Goal: Communication & Community: Answer question/provide support

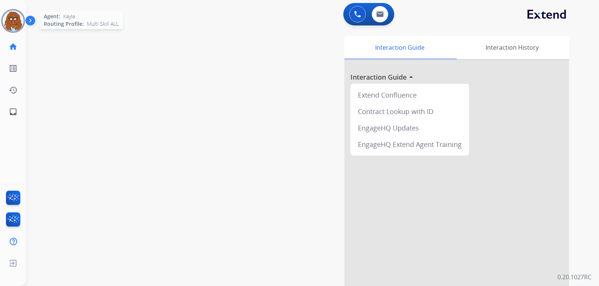
click at [10, 24] on img at bounding box center [13, 20] width 21 height 21
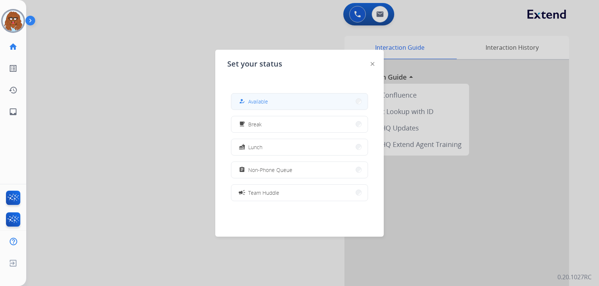
click at [260, 103] on span "Available" at bounding box center [258, 102] width 20 height 8
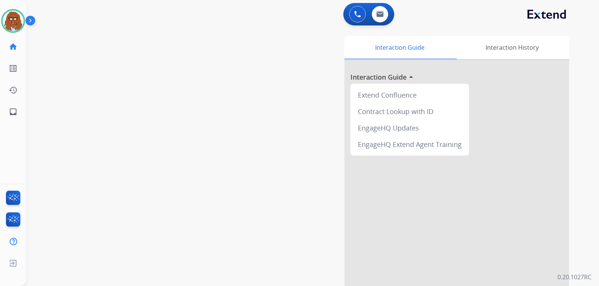
drag, startPoint x: 154, startPoint y: 83, endPoint x: 150, endPoint y: 71, distance: 12.9
click at [153, 83] on div "swap_horiz Break voice bridge close_fullscreen Connect 3-Way Call merge_type Se…" at bounding box center [303, 183] width 554 height 312
click at [359, 14] on img at bounding box center [357, 14] width 7 height 7
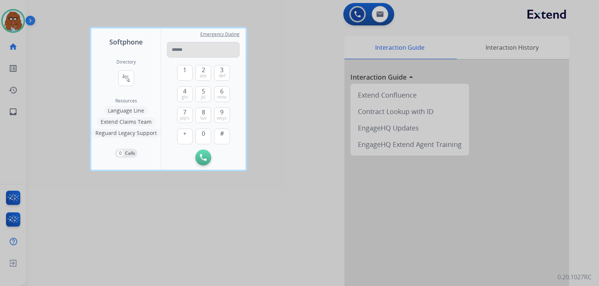
click at [190, 53] on input "tel" at bounding box center [203, 50] width 73 height 16
type input "**********"
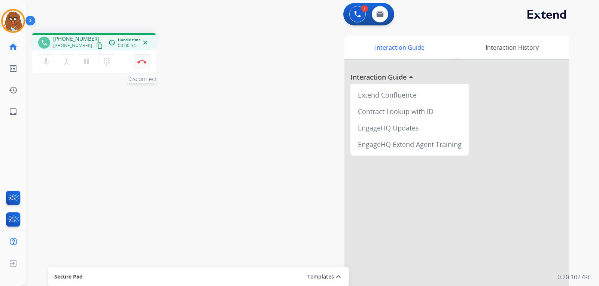
click at [143, 62] on img at bounding box center [141, 62] width 9 height 4
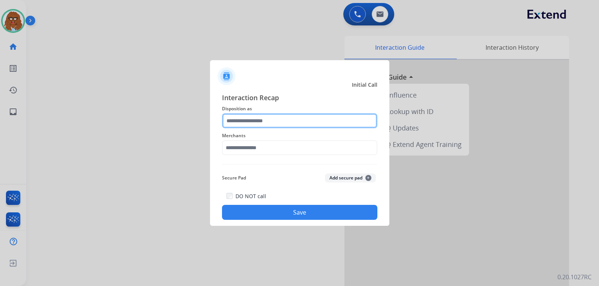
click at [254, 122] on input "text" at bounding box center [299, 120] width 155 height 15
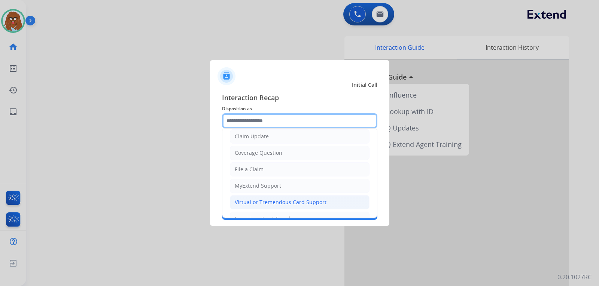
scroll to position [112, 0]
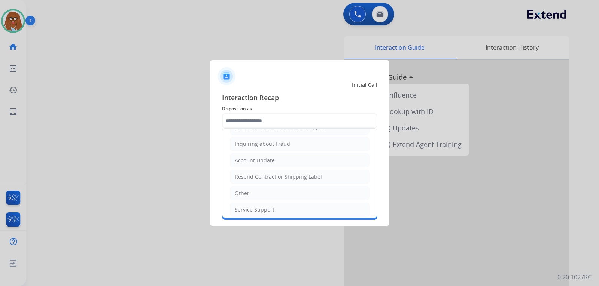
drag, startPoint x: 247, startPoint y: 192, endPoint x: 252, endPoint y: 181, distance: 11.7
click at [247, 192] on div "Other" at bounding box center [242, 193] width 15 height 7
type input "*****"
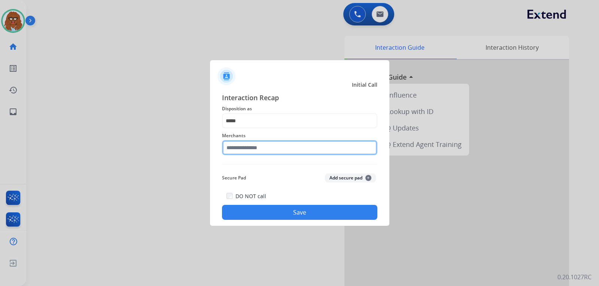
click at [260, 151] on input "text" at bounding box center [299, 147] width 155 height 15
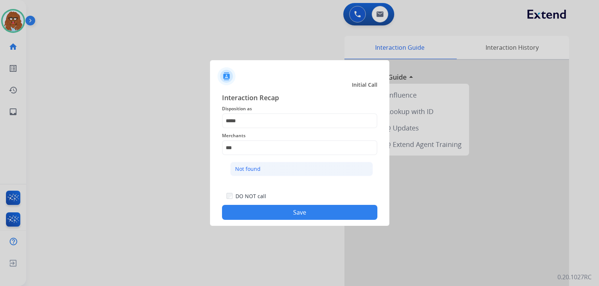
drag, startPoint x: 265, startPoint y: 167, endPoint x: 300, endPoint y: 203, distance: 49.5
click at [265, 168] on li "Not found" at bounding box center [301, 169] width 143 height 14
type input "*********"
click at [313, 214] on button "Save" at bounding box center [299, 212] width 155 height 15
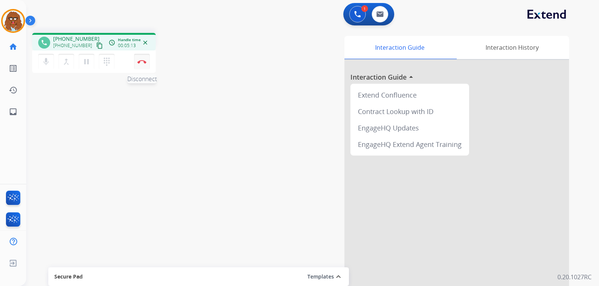
click at [140, 60] on img at bounding box center [141, 62] width 9 height 4
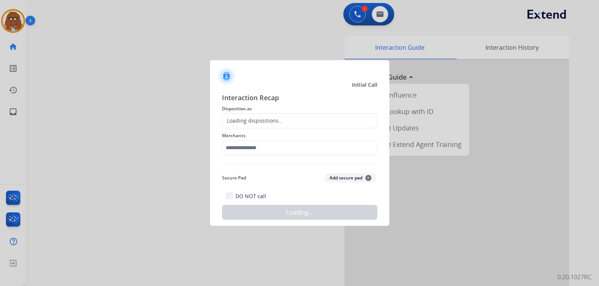
click at [269, 121] on div "Loading dispositions..." at bounding box center [252, 120] width 61 height 7
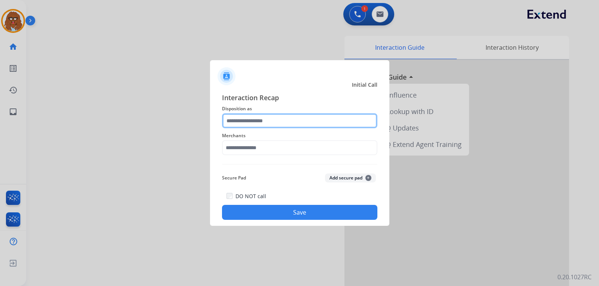
click at [259, 113] on input "text" at bounding box center [299, 120] width 155 height 15
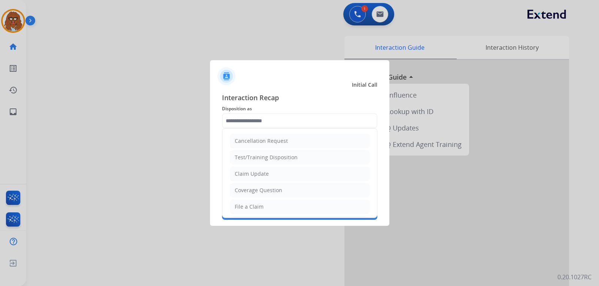
drag, startPoint x: 247, startPoint y: 208, endPoint x: 256, endPoint y: 167, distance: 41.7
click at [248, 207] on div "File a Claim" at bounding box center [249, 206] width 29 height 7
type input "**********"
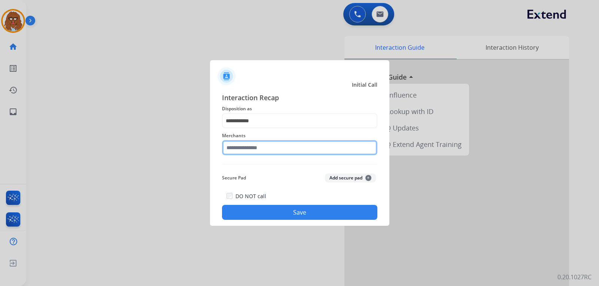
click at [262, 148] on input "text" at bounding box center [299, 147] width 155 height 15
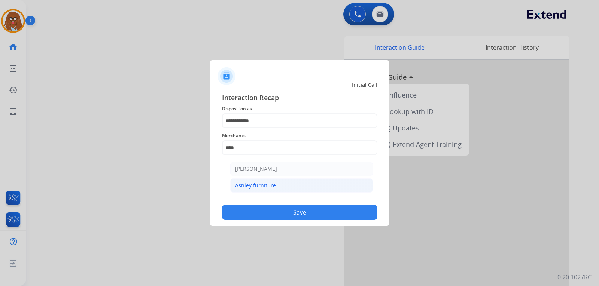
click at [290, 183] on li "Ashley furniture" at bounding box center [301, 185] width 143 height 14
type input "**********"
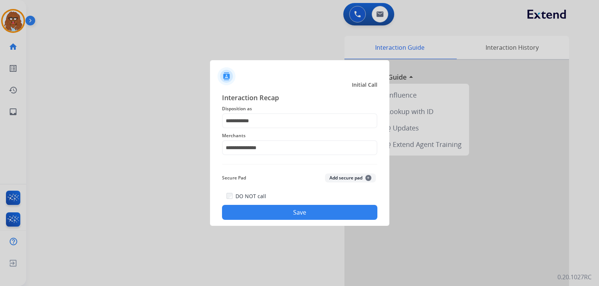
click at [300, 216] on button "Save" at bounding box center [299, 212] width 155 height 15
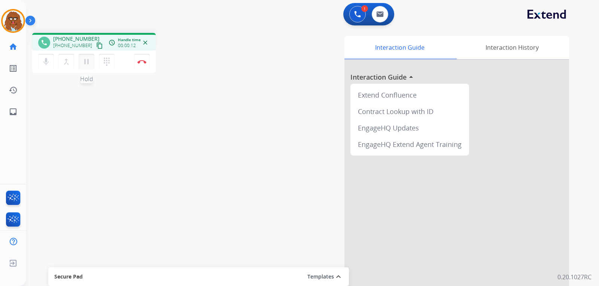
click at [86, 64] on mat-icon "pause" at bounding box center [86, 61] width 9 height 9
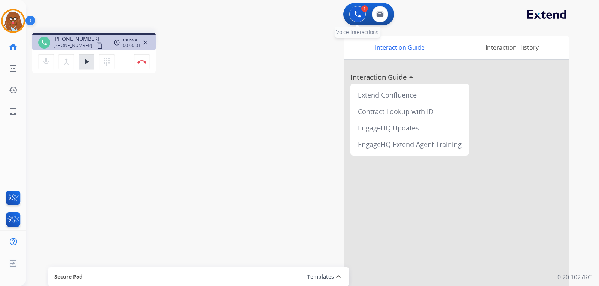
click at [361, 18] on button at bounding box center [357, 14] width 16 height 16
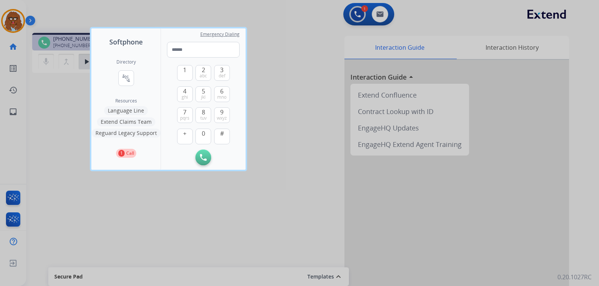
click at [135, 109] on button "Language Line" at bounding box center [126, 110] width 44 height 9
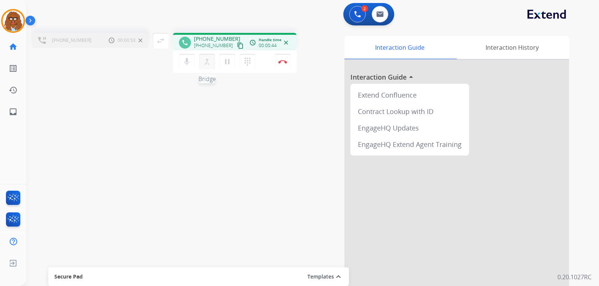
click at [205, 66] on mat-icon "merge_type" at bounding box center [206, 61] width 9 height 9
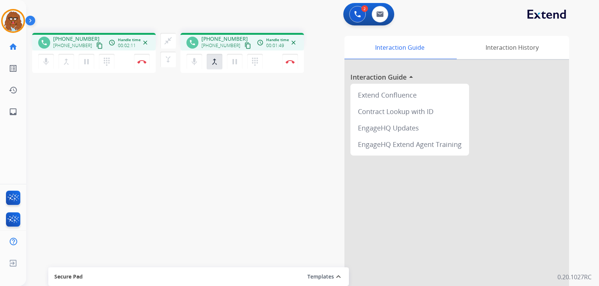
click at [96, 47] on mat-icon "content_copy" at bounding box center [99, 45] width 7 height 7
drag, startPoint x: 289, startPoint y: 64, endPoint x: 290, endPoint y: 147, distance: 83.1
click at [290, 147] on div "phone [PHONE_NUMBER] [PHONE_NUMBER] content_copy access_time Call metrics Queue…" at bounding box center [303, 183] width 554 height 312
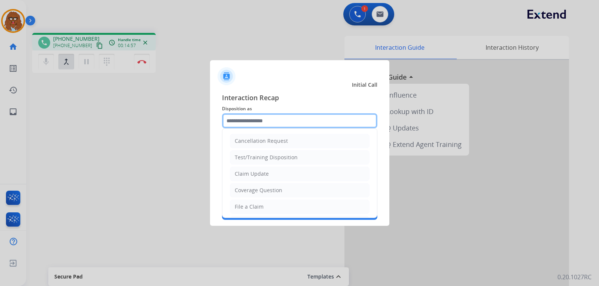
click at [287, 116] on input "text" at bounding box center [299, 120] width 155 height 15
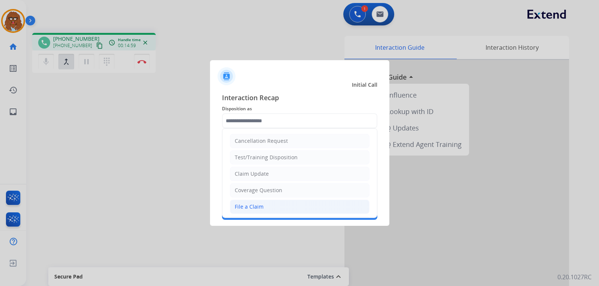
drag, startPoint x: 256, startPoint y: 204, endPoint x: 263, endPoint y: 184, distance: 21.1
click at [256, 204] on div "File a Claim" at bounding box center [249, 206] width 29 height 7
type input "**********"
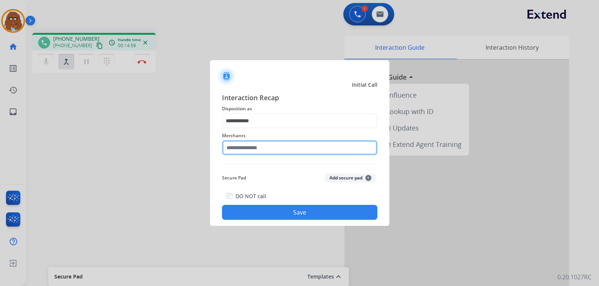
click at [267, 144] on input "text" at bounding box center [299, 147] width 155 height 15
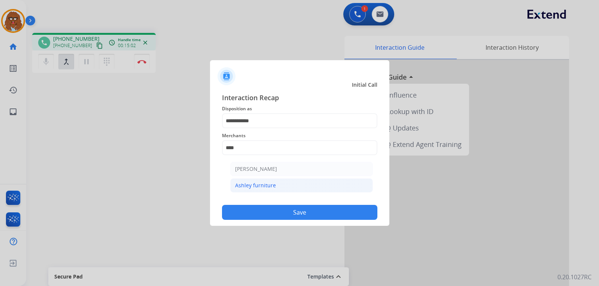
click at [265, 187] on div "Ashley furniture" at bounding box center [255, 185] width 41 height 7
type input "**********"
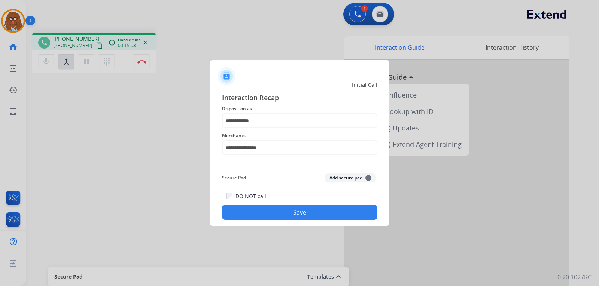
click at [275, 208] on button "Save" at bounding box center [299, 212] width 155 height 15
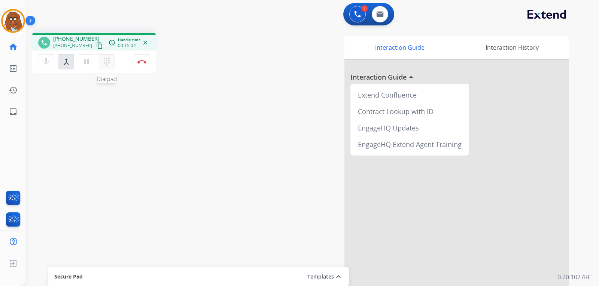
click at [109, 64] on mat-icon "dialpad" at bounding box center [106, 61] width 9 height 9
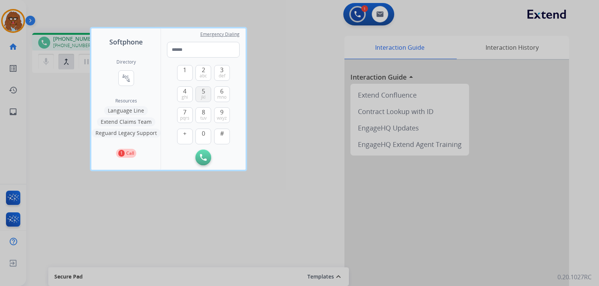
click at [200, 93] on button "5 jkl" at bounding box center [203, 94] width 16 height 16
type input "*"
click at [287, 96] on div at bounding box center [299, 143] width 599 height 286
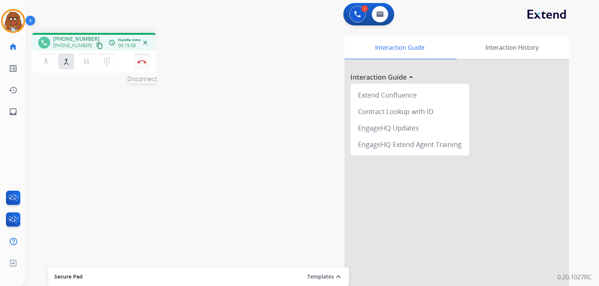
click at [143, 63] on img at bounding box center [141, 62] width 9 height 4
click at [119, 138] on div "phone [PHONE_NUMBER] [PHONE_NUMBER] content_copy access_time Call metrics Queue…" at bounding box center [303, 183] width 554 height 312
click at [353, 16] on button at bounding box center [357, 14] width 16 height 16
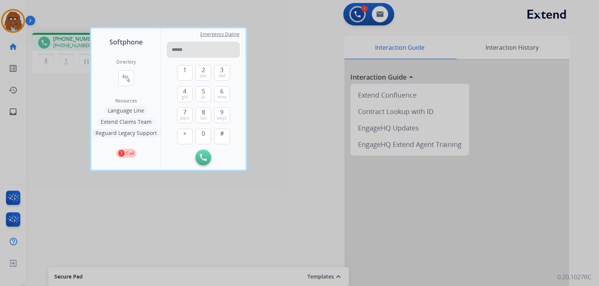
click at [213, 55] on input "tel" at bounding box center [203, 50] width 73 height 16
drag, startPoint x: 285, startPoint y: 52, endPoint x: 288, endPoint y: 48, distance: 5.1
click at [285, 52] on div at bounding box center [299, 143] width 599 height 286
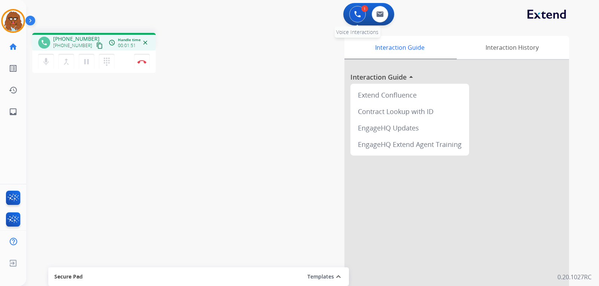
click at [351, 18] on button at bounding box center [357, 14] width 16 height 16
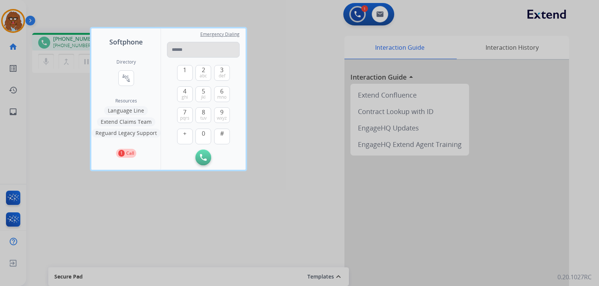
click at [221, 46] on input "tel" at bounding box center [203, 50] width 73 height 16
type input "**********"
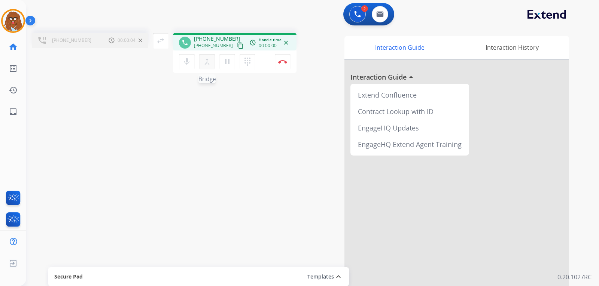
click at [206, 63] on mat-icon "merge_type" at bounding box center [206, 61] width 9 height 9
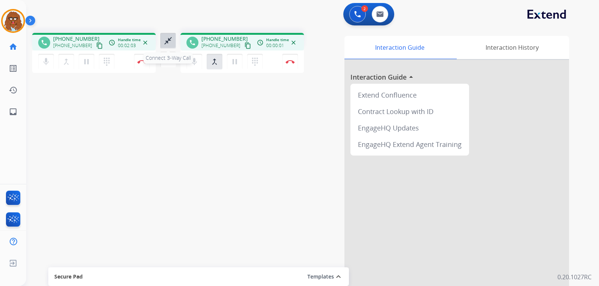
click at [167, 38] on mat-icon "close_fullscreen" at bounding box center [167, 40] width 9 height 9
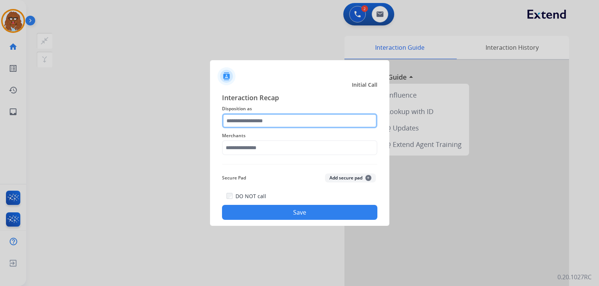
click at [299, 121] on input "text" at bounding box center [299, 120] width 155 height 15
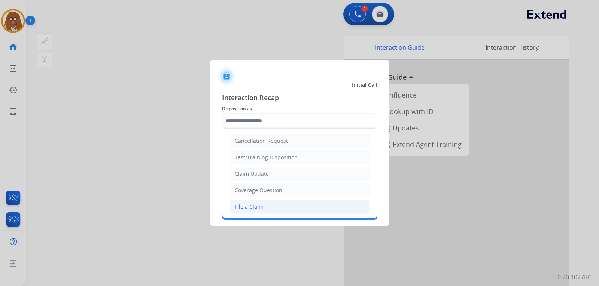
click at [253, 207] on div "File a Claim" at bounding box center [249, 206] width 29 height 7
type input "**********"
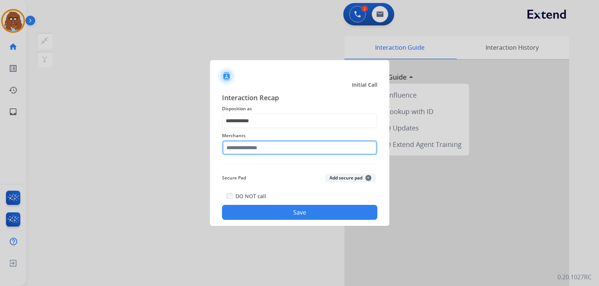
click at [263, 150] on input "text" at bounding box center [299, 147] width 155 height 15
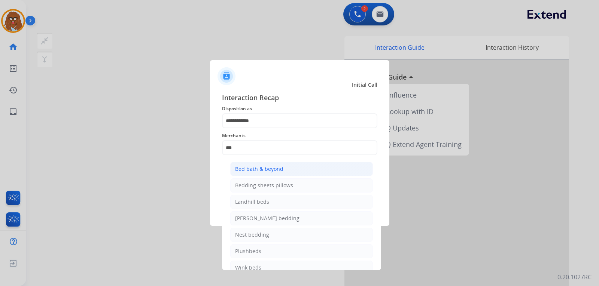
click at [273, 168] on div "Bed bath & beyond" at bounding box center [259, 168] width 48 height 7
type input "**********"
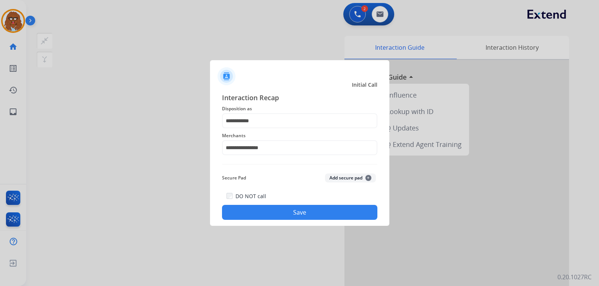
click at [288, 208] on button "Save" at bounding box center [299, 212] width 155 height 15
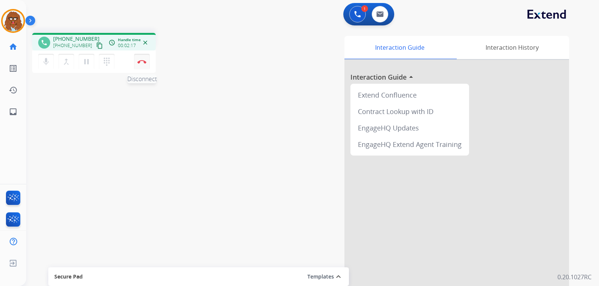
click at [144, 64] on button "Disconnect" at bounding box center [142, 62] width 16 height 16
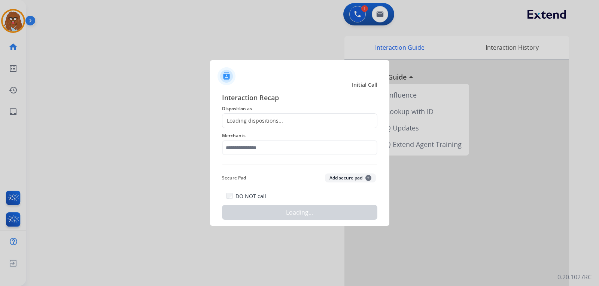
click at [261, 123] on div "Loading dispositions..." at bounding box center [252, 120] width 61 height 7
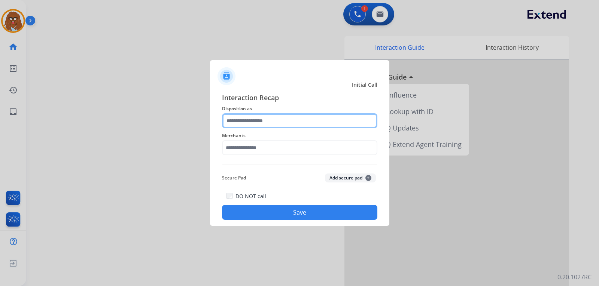
click at [261, 123] on input "text" at bounding box center [299, 120] width 155 height 15
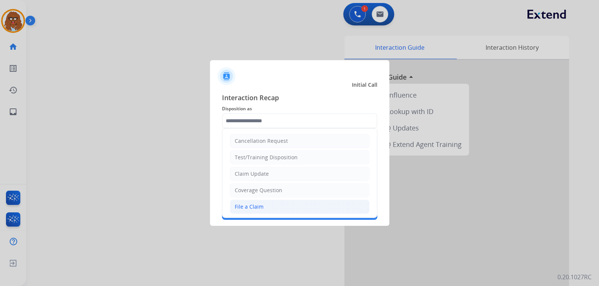
click at [257, 203] on div "File a Claim" at bounding box center [249, 206] width 29 height 7
type input "**********"
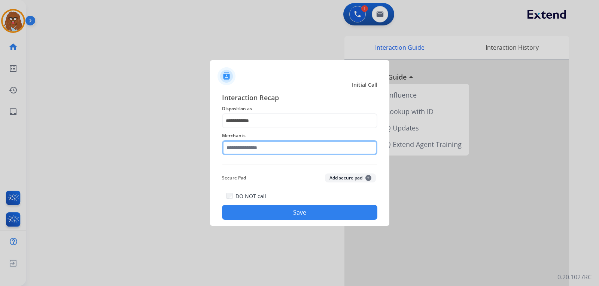
click at [260, 144] on input "text" at bounding box center [299, 147] width 155 height 15
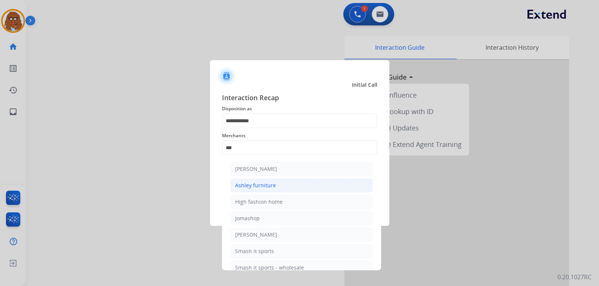
click at [264, 180] on li "Ashley furniture" at bounding box center [301, 185] width 143 height 14
type input "**********"
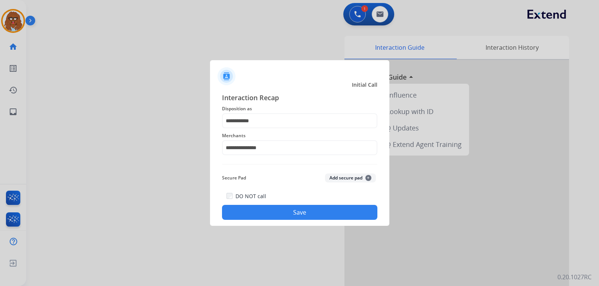
click at [291, 217] on button "Save" at bounding box center [299, 212] width 155 height 15
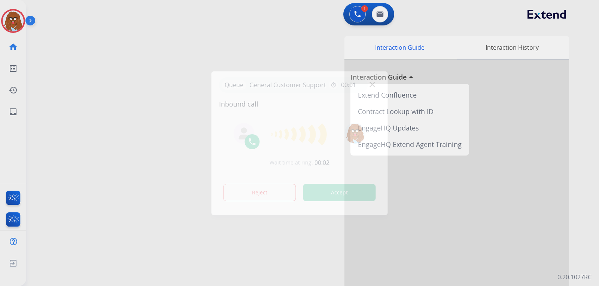
click at [371, 88] on div "Queue General Customer Support timer 00:01" at bounding box center [299, 84] width 161 height 15
click at [375, 84] on div "Queue General Customer Support timer 00:01" at bounding box center [299, 84] width 161 height 15
click at [371, 84] on img at bounding box center [372, 85] width 6 height 6
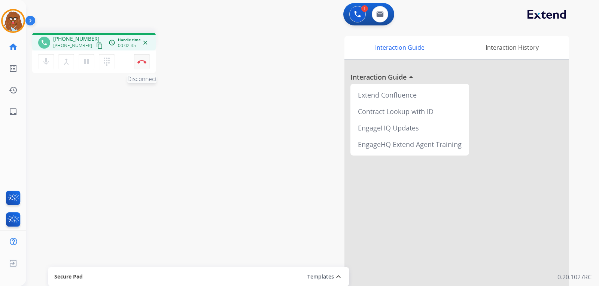
click at [146, 65] on button "Disconnect" at bounding box center [142, 62] width 16 height 16
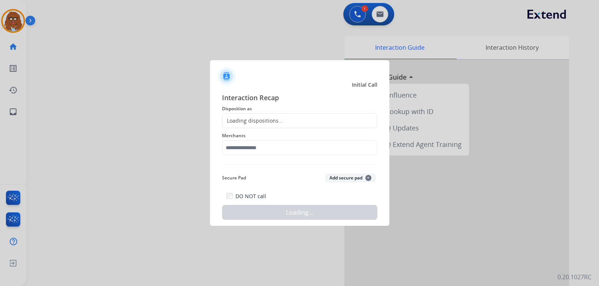
click at [282, 120] on div "Loading dispositions..." at bounding box center [299, 120] width 155 height 15
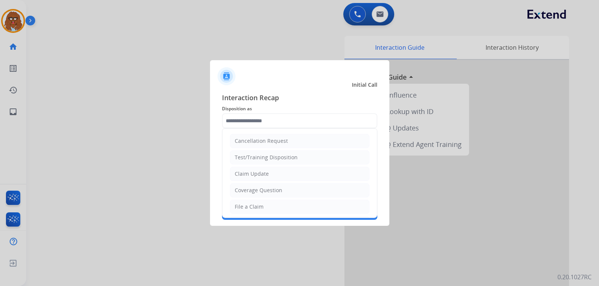
drag, startPoint x: 264, startPoint y: 205, endPoint x: 264, endPoint y: 183, distance: 22.1
click at [264, 204] on li "File a Claim" at bounding box center [300, 207] width 140 height 14
type input "**********"
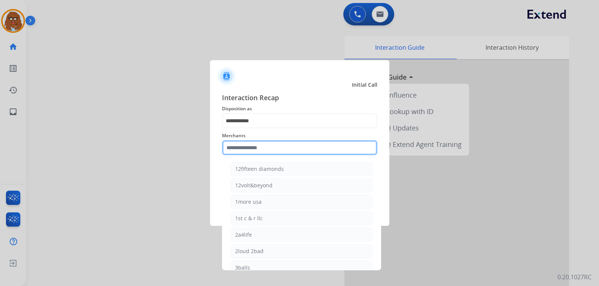
click at [263, 143] on input "text" at bounding box center [299, 147] width 155 height 15
type input "*"
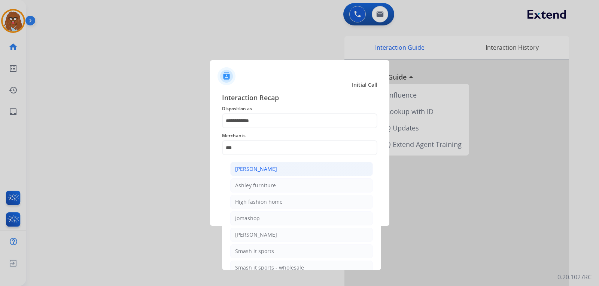
drag, startPoint x: 276, startPoint y: 165, endPoint x: 298, endPoint y: 198, distance: 39.2
click at [277, 166] on li "[PERSON_NAME]" at bounding box center [301, 169] width 143 height 14
type input "**********"
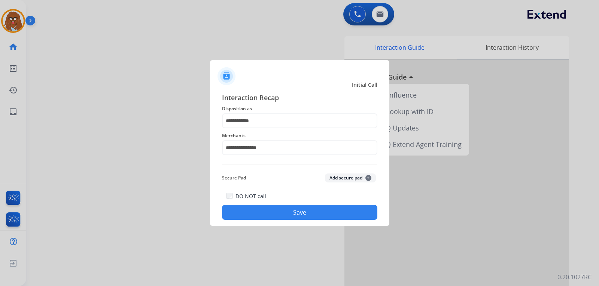
click at [300, 212] on button "Save" at bounding box center [299, 212] width 155 height 15
click at [246, 121] on input "text" at bounding box center [299, 120] width 155 height 15
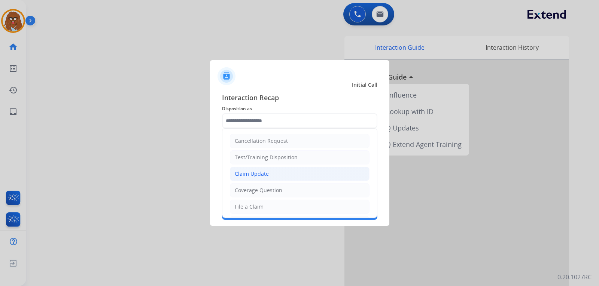
click at [268, 175] on li "Claim Update" at bounding box center [300, 174] width 140 height 14
type input "**********"
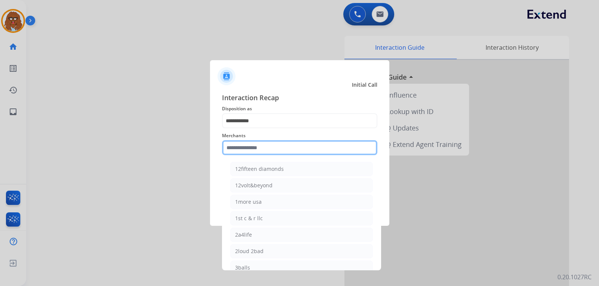
click at [262, 152] on input "text" at bounding box center [299, 147] width 155 height 15
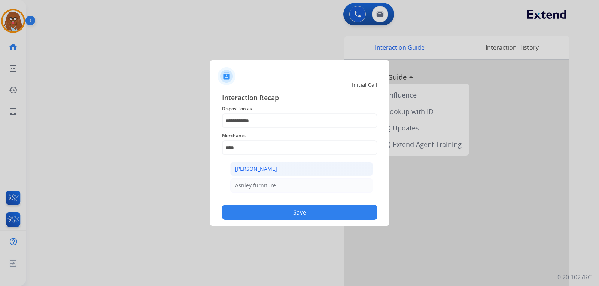
click at [260, 163] on li "[PERSON_NAME]" at bounding box center [301, 169] width 143 height 14
type input "**********"
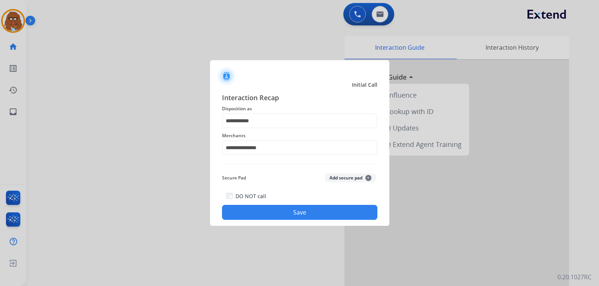
click at [298, 220] on div "**********" at bounding box center [299, 156] width 179 height 140
click at [299, 214] on button "Save" at bounding box center [299, 212] width 155 height 15
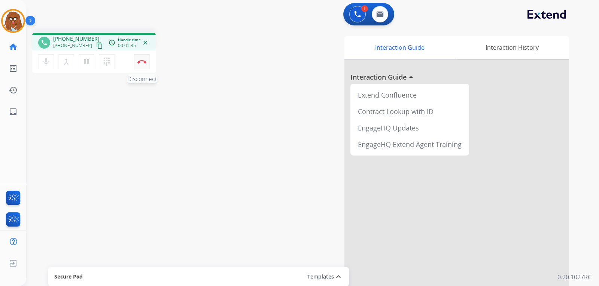
click at [141, 62] on img at bounding box center [141, 62] width 9 height 4
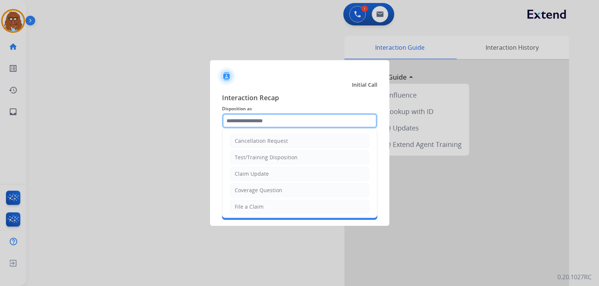
click at [243, 127] on input "text" at bounding box center [299, 120] width 155 height 15
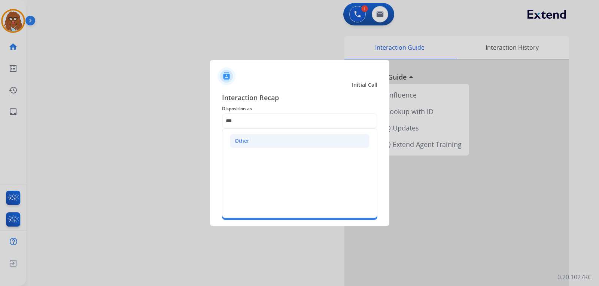
click at [278, 142] on li "Other" at bounding box center [300, 141] width 140 height 14
type input "*****"
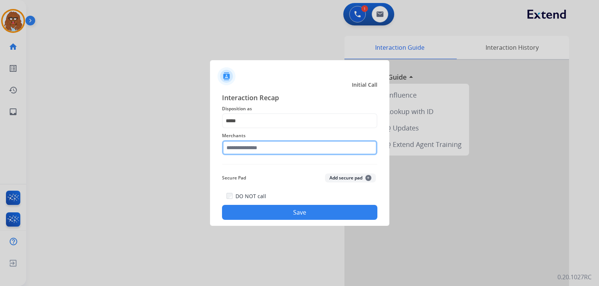
click at [274, 146] on input "text" at bounding box center [299, 147] width 155 height 15
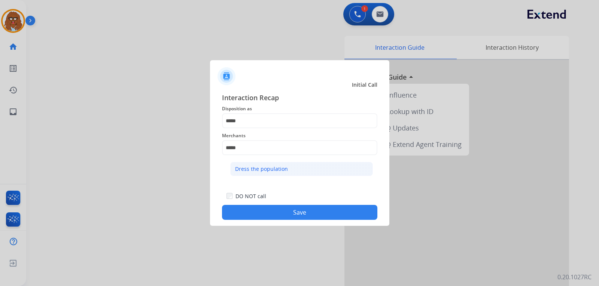
click at [276, 170] on div "Dress the population" at bounding box center [261, 168] width 53 height 7
type input "**********"
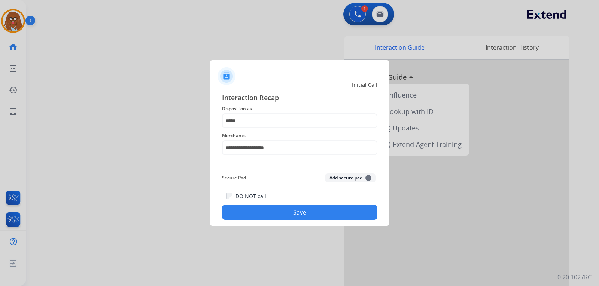
click at [294, 208] on button "Save" at bounding box center [299, 212] width 155 height 15
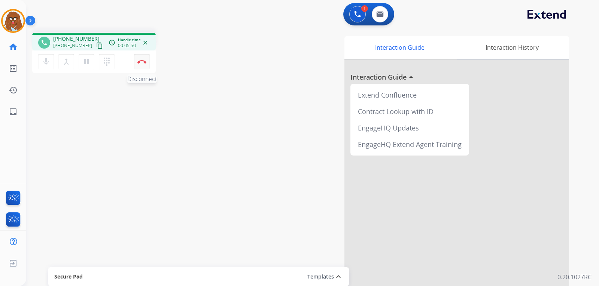
click at [143, 65] on button "Disconnect" at bounding box center [142, 62] width 16 height 16
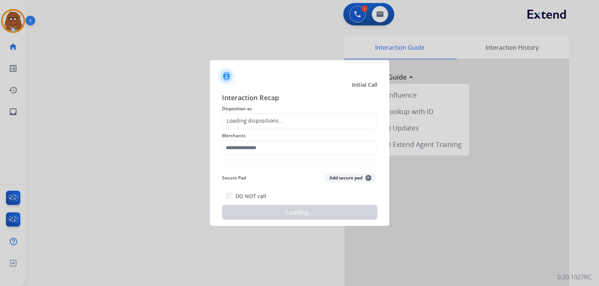
click at [264, 125] on div "Loading dispositions..." at bounding box center [299, 120] width 155 height 15
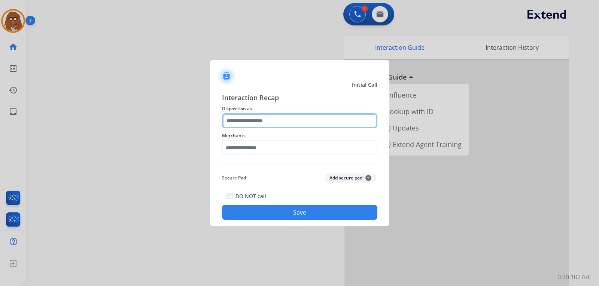
click at [266, 122] on input "text" at bounding box center [299, 120] width 155 height 15
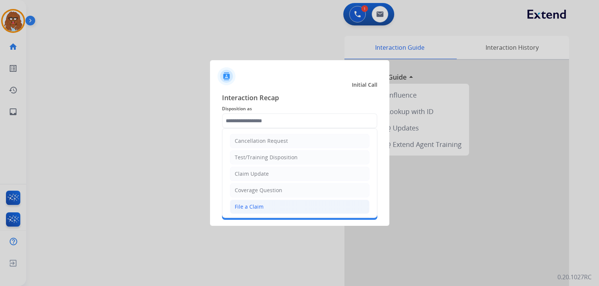
click at [260, 207] on div "File a Claim" at bounding box center [249, 206] width 29 height 7
type input "**********"
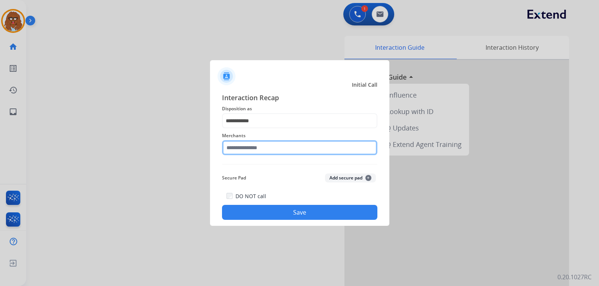
click at [264, 152] on input "text" at bounding box center [299, 147] width 155 height 15
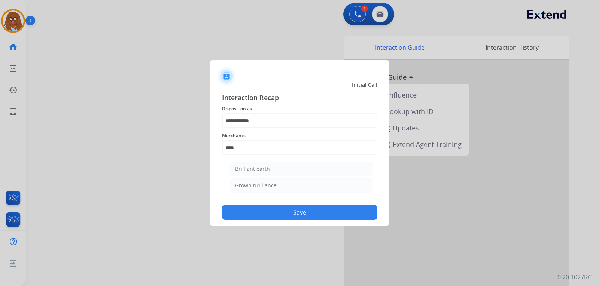
click at [266, 168] on div "Brilliant earth" at bounding box center [252, 168] width 35 height 7
type input "**********"
click at [281, 208] on button "Save" at bounding box center [299, 212] width 155 height 15
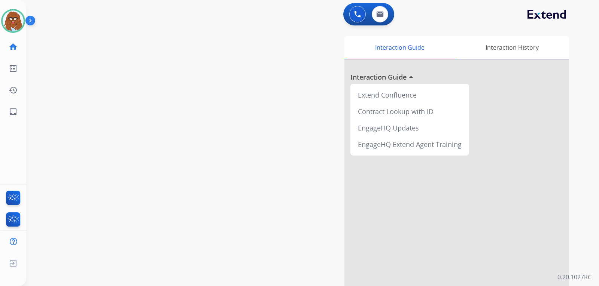
click at [118, 176] on div "swap_horiz Break voice bridge close_fullscreen Connect 3-Way Call merge_type Se…" at bounding box center [303, 183] width 554 height 312
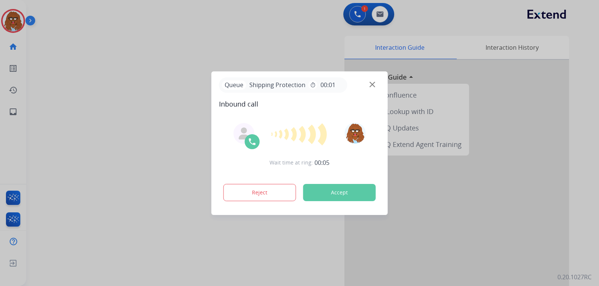
click at [370, 80] on div "Queue Shipping Protection timer 00:01" at bounding box center [299, 84] width 161 height 15
click at [371, 80] on div "Queue Shipping Protection timer 00:01" at bounding box center [299, 84] width 161 height 15
click at [371, 83] on div "Queue Shipping Protection timer 00:01" at bounding box center [299, 84] width 161 height 15
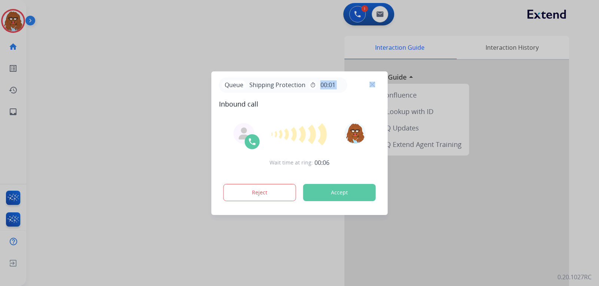
click at [371, 83] on img at bounding box center [372, 85] width 6 height 6
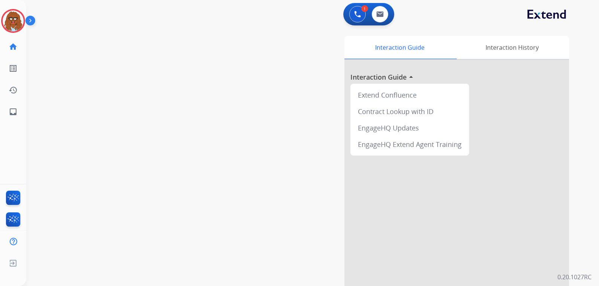
click at [371, 83] on div at bounding box center [456, 199] width 224 height 279
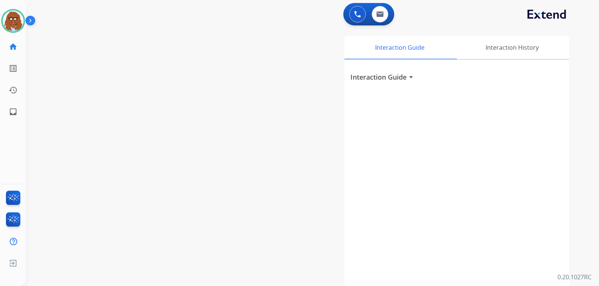
click at [411, 78] on mat-icon "arrow_drop_down" at bounding box center [410, 77] width 9 height 9
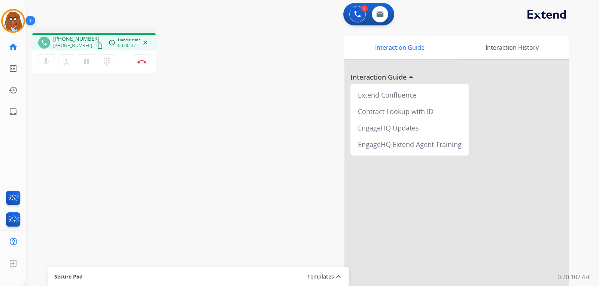
click at [96, 45] on mat-icon "content_copy" at bounding box center [99, 45] width 7 height 7
click at [143, 63] on img at bounding box center [141, 62] width 9 height 4
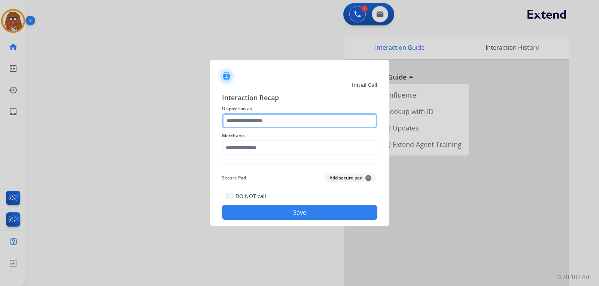
click at [246, 119] on input "text" at bounding box center [299, 120] width 155 height 15
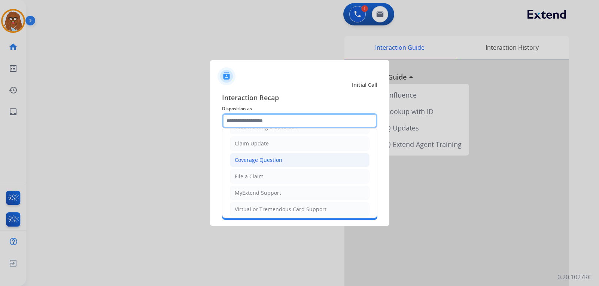
scroll to position [117, 0]
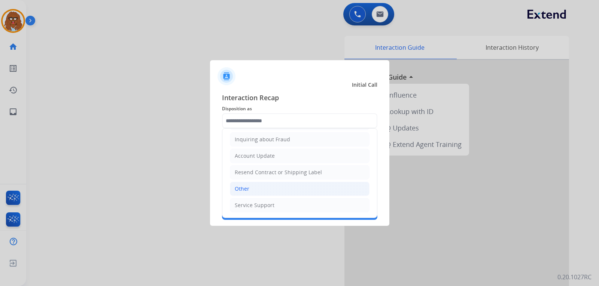
click at [242, 187] on div "Other" at bounding box center [242, 188] width 15 height 7
type input "*****"
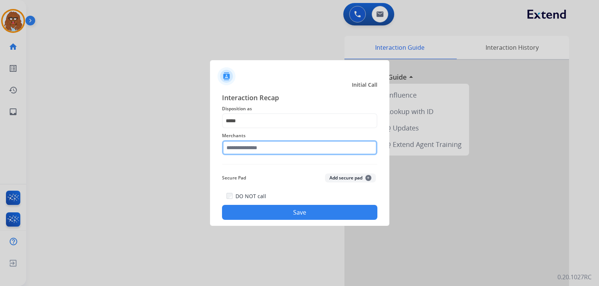
click at [250, 149] on input "text" at bounding box center [299, 147] width 155 height 15
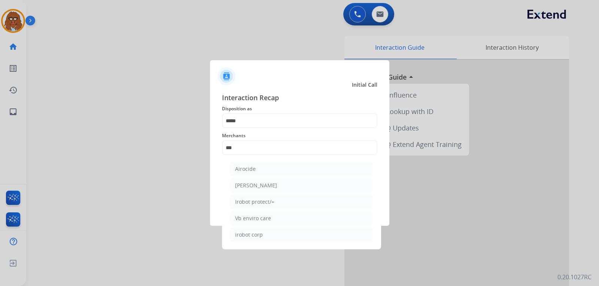
click at [260, 210] on ul "Airocide [PERSON_NAME] Irobot protect/+ Vb enviro care irobot corp" at bounding box center [301, 203] width 147 height 91
click at [259, 203] on div "Irobot protect/+" at bounding box center [254, 201] width 39 height 7
type input "**********"
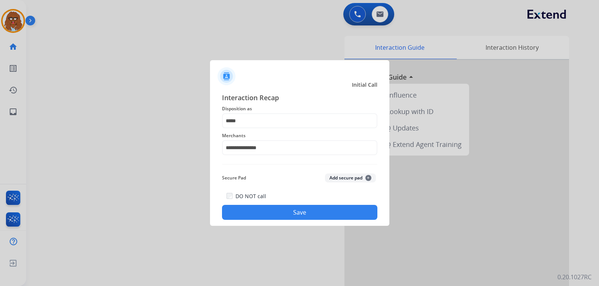
click at [262, 212] on button "Save" at bounding box center [299, 212] width 155 height 15
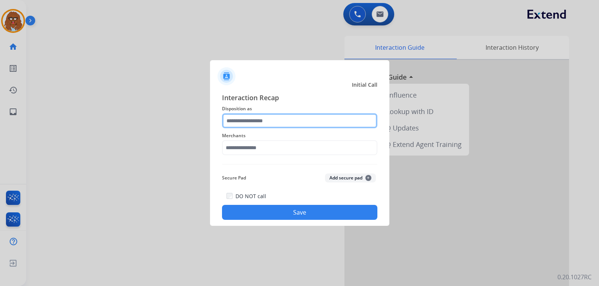
click at [262, 123] on input "text" at bounding box center [299, 120] width 155 height 15
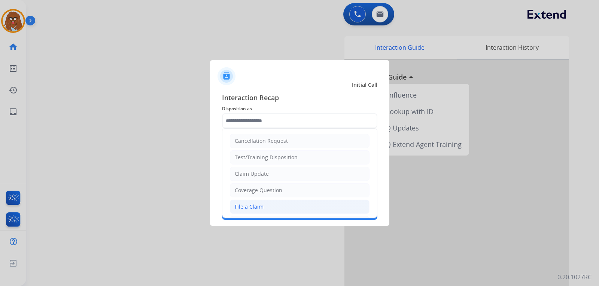
click at [261, 209] on div "File a Claim" at bounding box center [249, 206] width 29 height 7
type input "**********"
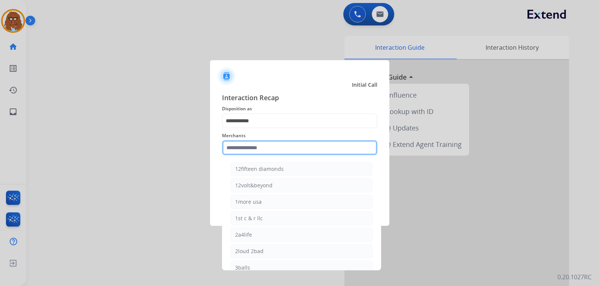
click at [254, 151] on input "text" at bounding box center [299, 147] width 155 height 15
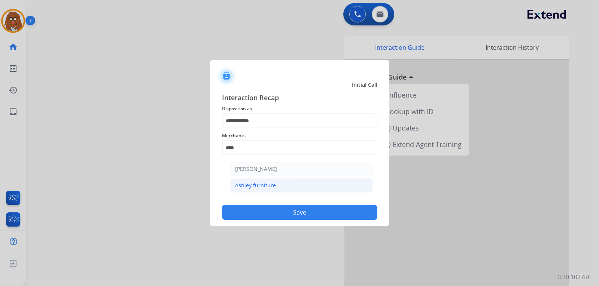
drag, startPoint x: 270, startPoint y: 183, endPoint x: 279, endPoint y: 191, distance: 11.6
click at [270, 183] on div "Ashley furniture" at bounding box center [255, 185] width 41 height 7
type input "**********"
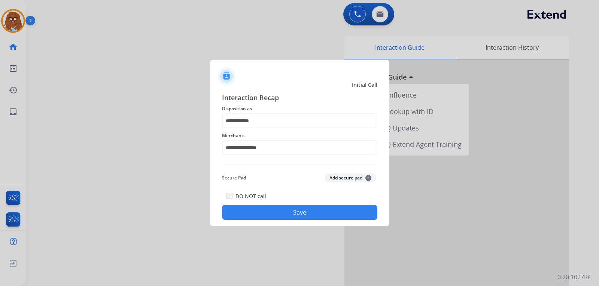
click at [283, 205] on button "Save" at bounding box center [299, 212] width 155 height 15
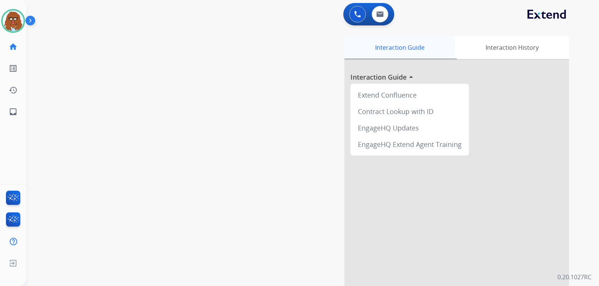
drag, startPoint x: 419, startPoint y: 51, endPoint x: 423, endPoint y: 51, distance: 4.1
click at [419, 51] on div "Interaction Guide" at bounding box center [399, 47] width 110 height 23
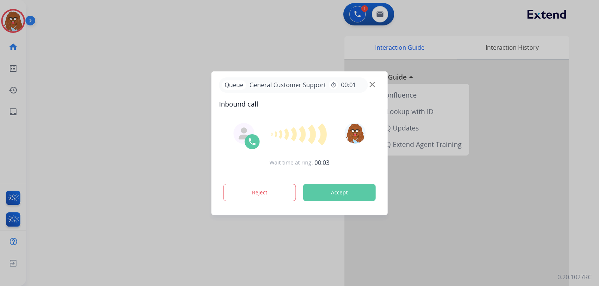
click at [371, 83] on img at bounding box center [372, 85] width 6 height 6
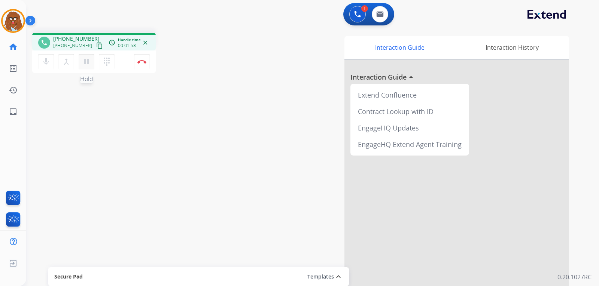
click at [88, 62] on mat-icon "pause" at bounding box center [86, 61] width 9 height 9
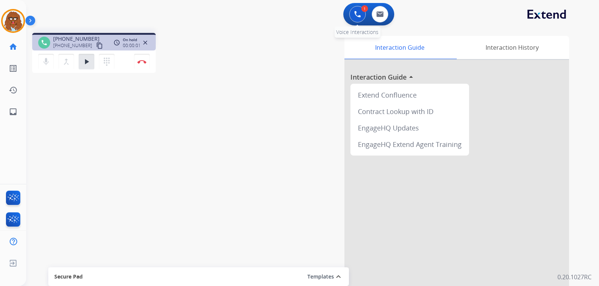
click at [359, 15] on img at bounding box center [357, 14] width 7 height 7
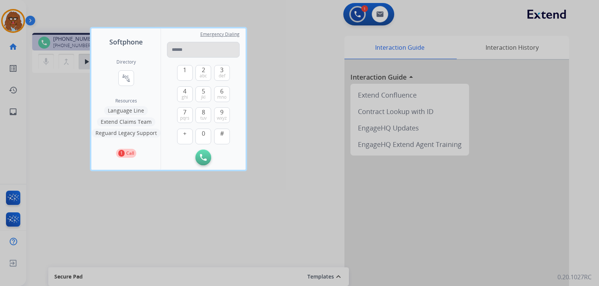
click at [218, 48] on input "tel" at bounding box center [203, 50] width 73 height 16
type input "**********"
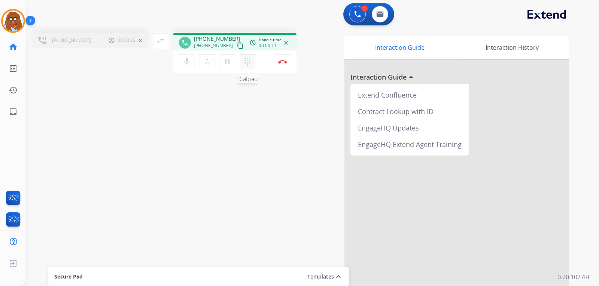
click at [249, 64] on mat-icon "dialpad" at bounding box center [247, 61] width 9 height 9
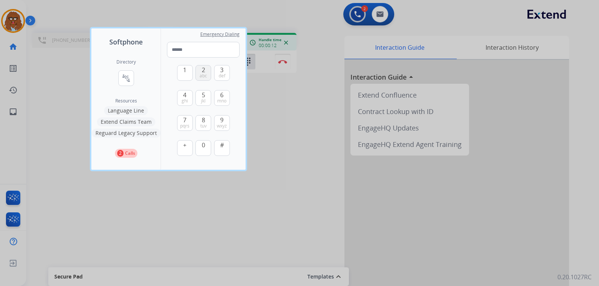
click at [202, 76] on span "abc" at bounding box center [202, 76] width 7 height 6
type input "*"
click at [589, 79] on div at bounding box center [299, 143] width 599 height 286
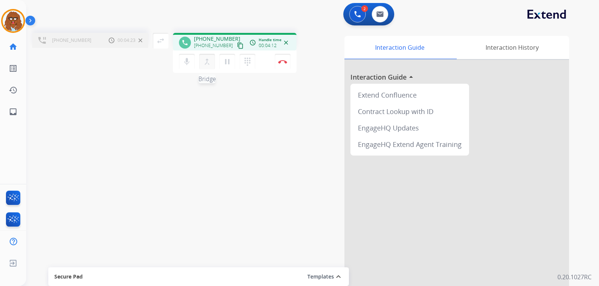
click at [205, 63] on mat-icon "merge_type" at bounding box center [206, 61] width 9 height 9
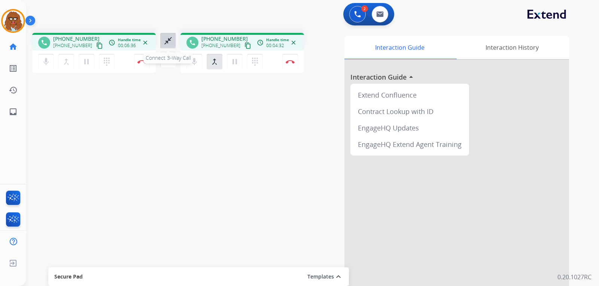
click at [166, 40] on mat-icon "close_fullscreen" at bounding box center [167, 40] width 9 height 9
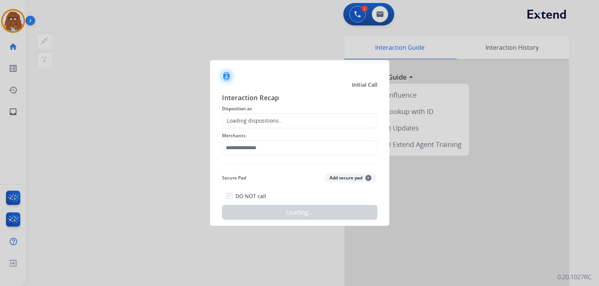
click at [268, 119] on div "Loading dispositions..." at bounding box center [252, 120] width 61 height 7
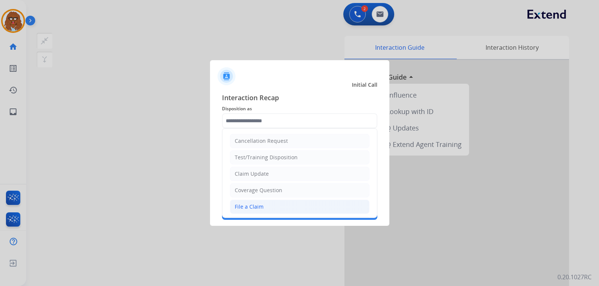
click at [257, 209] on div "File a Claim" at bounding box center [249, 206] width 29 height 7
type input "**********"
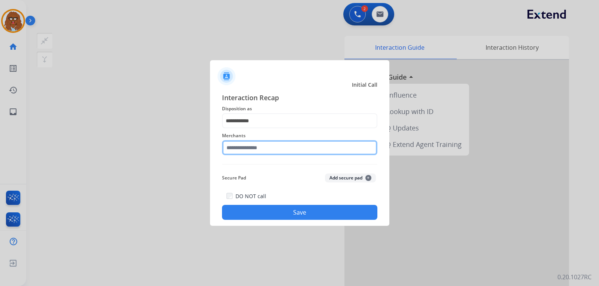
click at [268, 150] on input "text" at bounding box center [299, 147] width 155 height 15
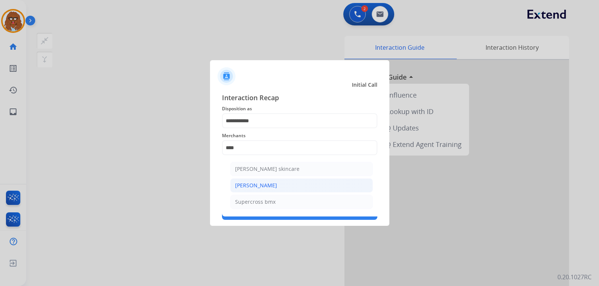
click at [263, 183] on div "[PERSON_NAME]" at bounding box center [256, 185] width 42 height 7
type input "**********"
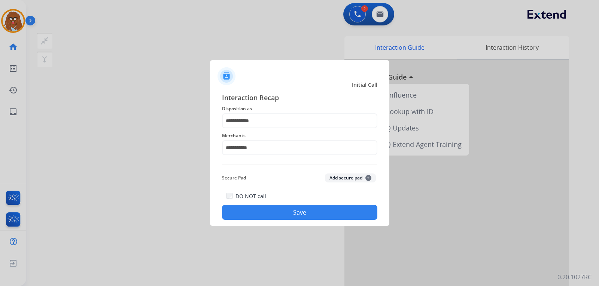
click at [296, 213] on button "Save" at bounding box center [299, 212] width 155 height 15
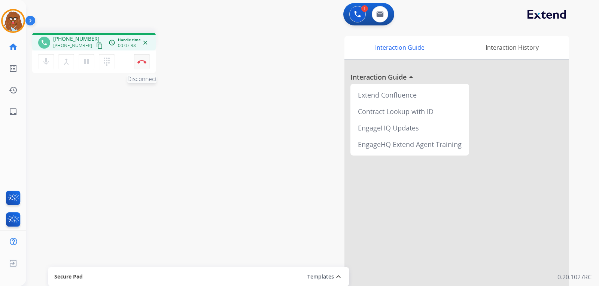
click at [146, 62] on button "Disconnect" at bounding box center [142, 62] width 16 height 16
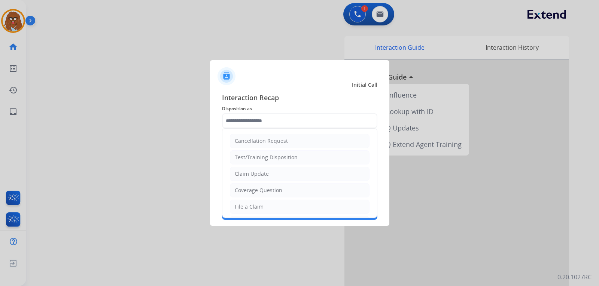
click at [292, 118] on input "text" at bounding box center [299, 120] width 155 height 15
click at [241, 207] on div "File a Claim" at bounding box center [249, 206] width 29 height 7
type input "**********"
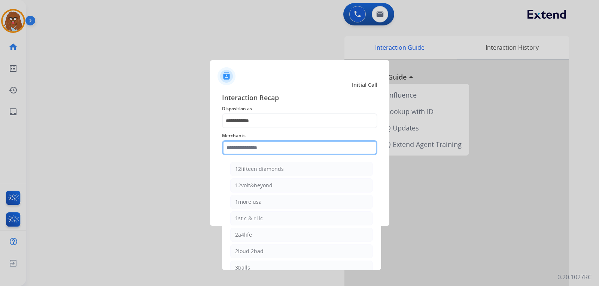
click at [267, 145] on input "text" at bounding box center [299, 147] width 155 height 15
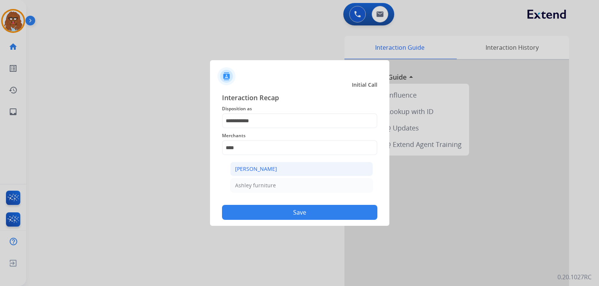
click at [263, 167] on div "[PERSON_NAME]" at bounding box center [256, 168] width 42 height 7
type input "**********"
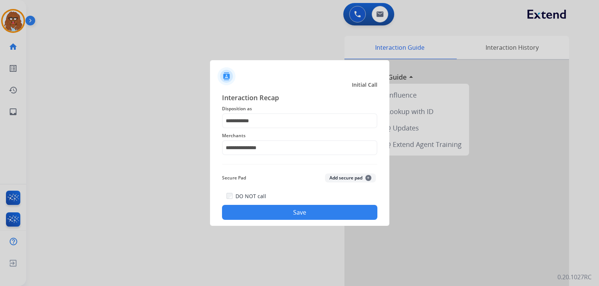
click at [275, 208] on button "Save" at bounding box center [299, 212] width 155 height 15
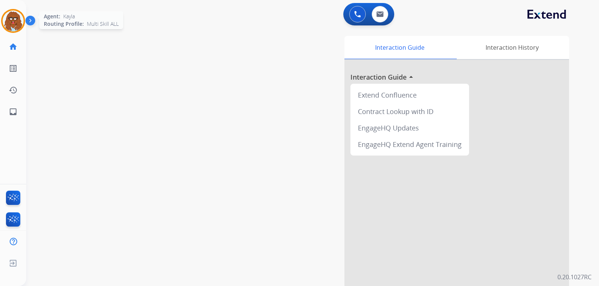
click at [7, 21] on img at bounding box center [13, 20] width 21 height 21
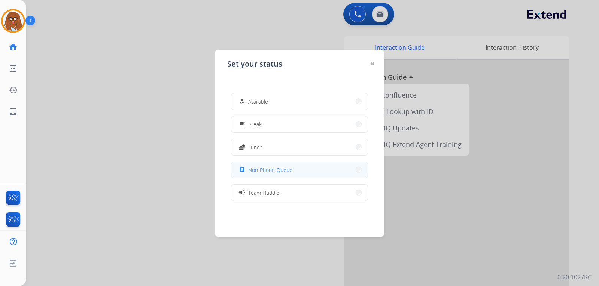
click at [302, 171] on button "assignment Non-Phone Queue" at bounding box center [299, 170] width 136 height 16
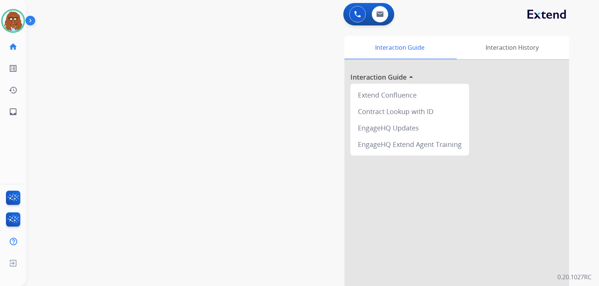
click at [162, 150] on div "swap_horiz Break voice bridge close_fullscreen Connect 3-Way Call merge_type Se…" at bounding box center [303, 183] width 554 height 312
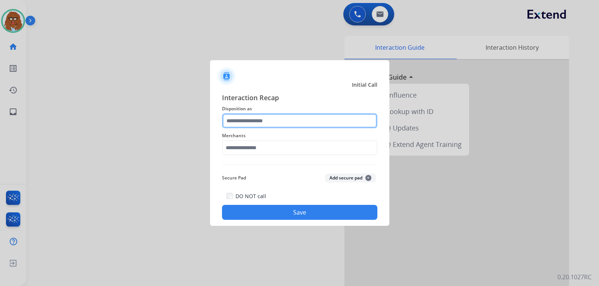
click at [256, 119] on input "text" at bounding box center [299, 120] width 155 height 15
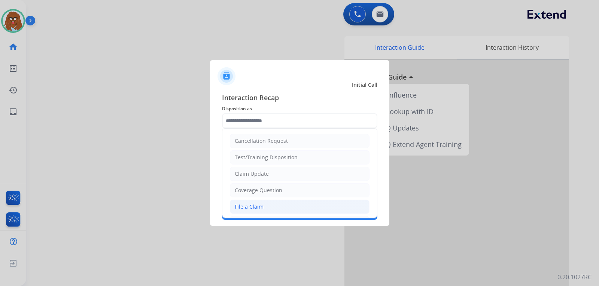
click at [258, 208] on div "File a Claim" at bounding box center [249, 206] width 29 height 7
type input "**********"
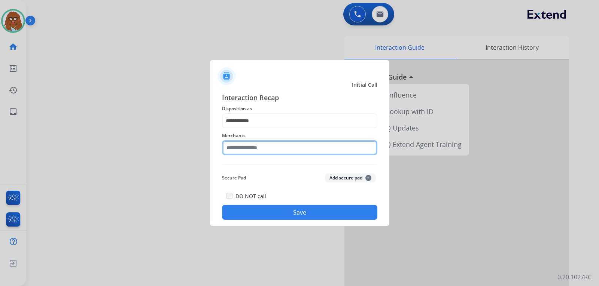
click at [251, 145] on input "text" at bounding box center [299, 147] width 155 height 15
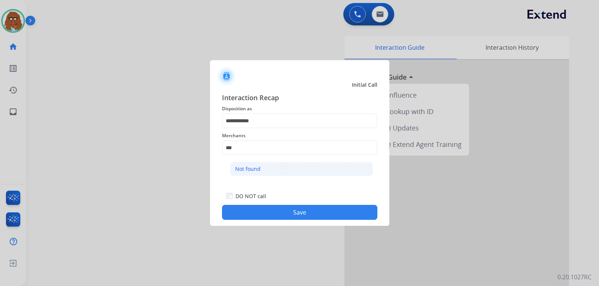
click at [253, 169] on div "Not found" at bounding box center [247, 168] width 25 height 7
type input "*********"
click at [267, 211] on button "Save" at bounding box center [299, 212] width 155 height 15
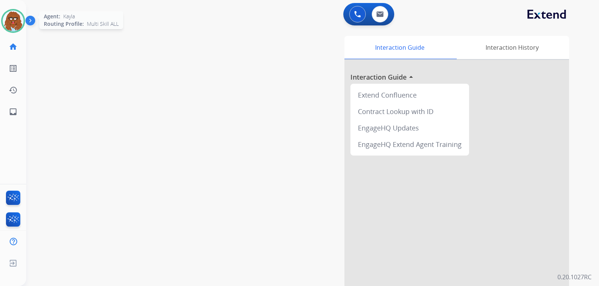
click at [8, 25] on img at bounding box center [13, 20] width 21 height 21
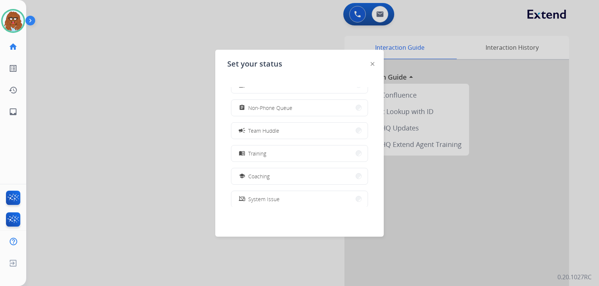
scroll to position [118, 0]
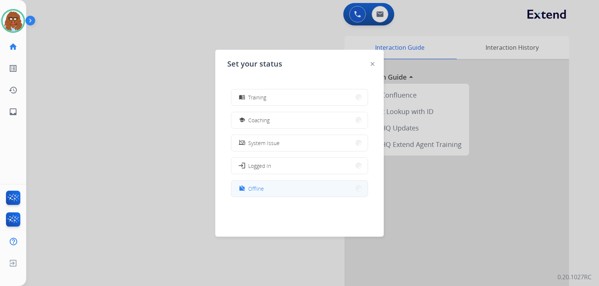
click at [283, 184] on button "work_off Offline" at bounding box center [299, 189] width 136 height 16
